Goal: Find specific page/section: Find specific page/section

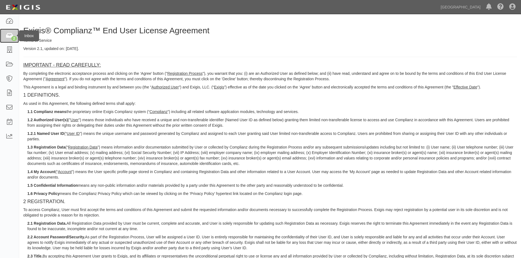
click at [10, 37] on icon at bounding box center [9, 36] width 8 height 6
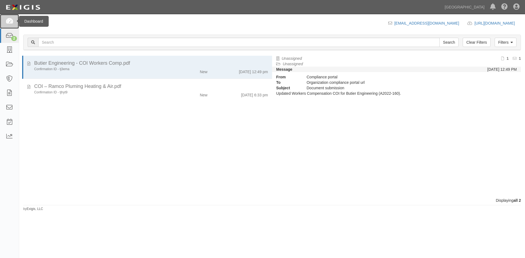
click at [5, 26] on link at bounding box center [9, 21] width 19 height 14
click at [5, 24] on link at bounding box center [9, 21] width 19 height 14
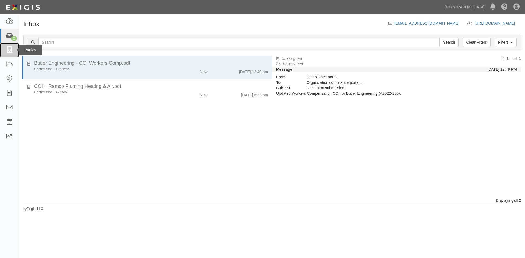
click at [7, 46] on link at bounding box center [9, 50] width 19 height 14
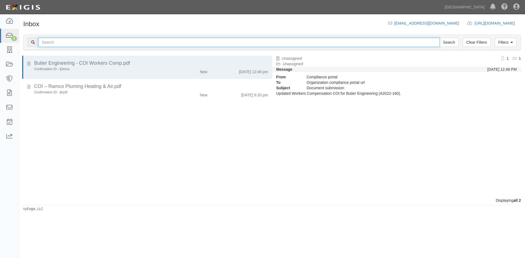
click at [56, 44] on input "text" at bounding box center [238, 42] width 401 height 9
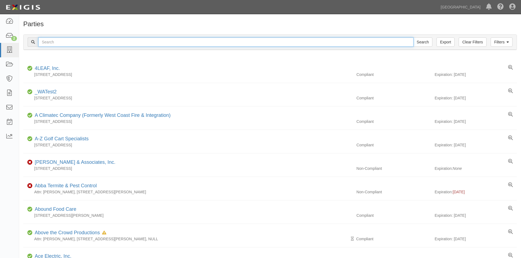
click at [60, 46] on input "text" at bounding box center [225, 41] width 375 height 9
type input "DDL"
click at [413, 37] on input "Search" at bounding box center [422, 41] width 19 height 9
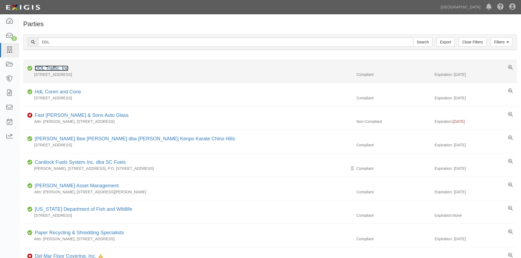
click at [43, 67] on link "DDL Traffic, Inc" at bounding box center [52, 68] width 34 height 5
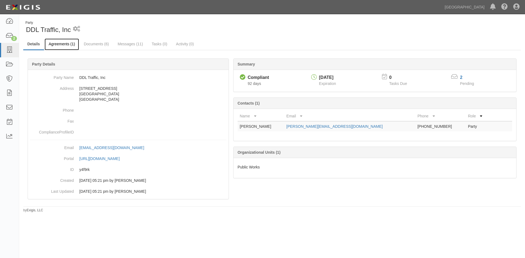
click at [62, 41] on link "Agreements (1)" at bounding box center [62, 45] width 34 height 12
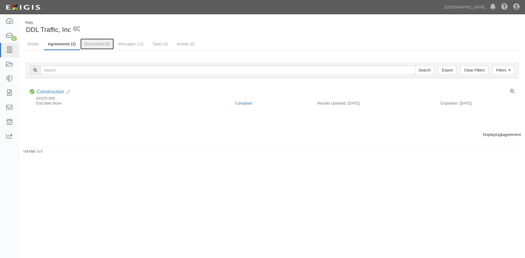
click at [103, 46] on link "Documents (6)" at bounding box center [96, 44] width 33 height 11
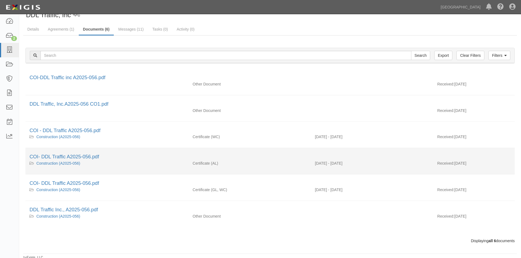
scroll to position [17, 0]
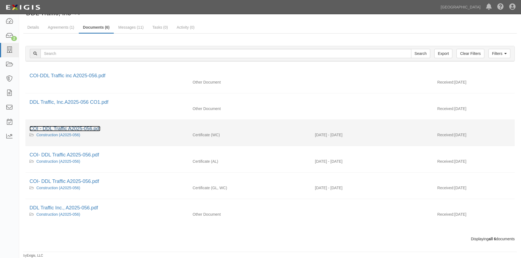
click at [86, 126] on link "COI - DDL Traffic A2025-056.pdf" at bounding box center [65, 128] width 71 height 5
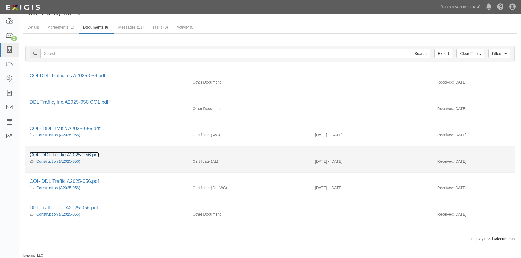
click at [81, 156] on link "COI- DDL Traffic A2025-056.pdf" at bounding box center [64, 154] width 69 height 5
click at [79, 155] on link "COI- DDL Traffic A2025-056.pdf" at bounding box center [64, 154] width 69 height 5
